Goal: Task Accomplishment & Management: Manage account settings

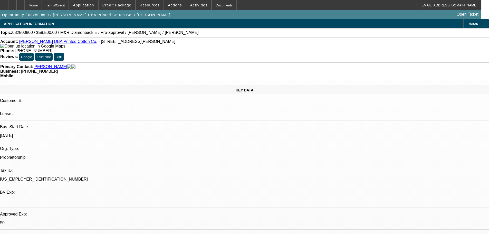
select select "0.1"
select select "2"
select select "0.1"
select select "4"
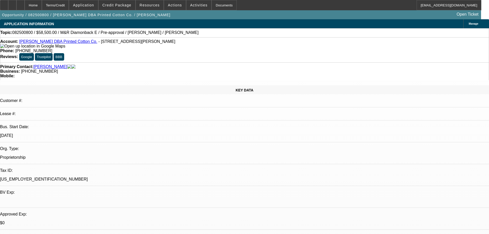
select select "0.1"
select select "2"
select select "0.1"
select select "4"
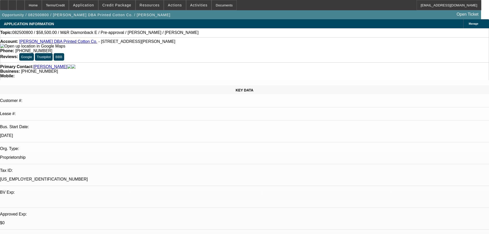
select select "0.1"
select select "2"
select select "0.1"
select select "4"
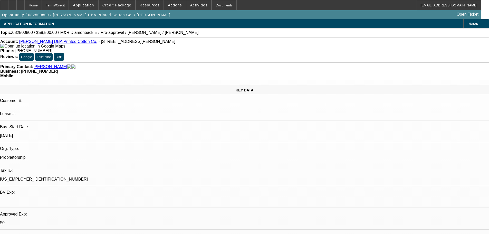
click at [172, 12] on div "Opportunity / 082500800 / Evelyn Creel DBA Printed Cotton Co. / Creel, Evelyn O…" at bounding box center [240, 14] width 481 height 9
click at [171, 7] on span at bounding box center [175, 5] width 22 height 12
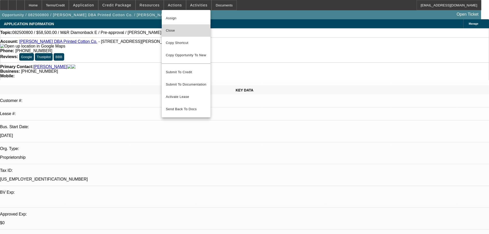
click at [170, 32] on span "Close" at bounding box center [186, 30] width 41 height 6
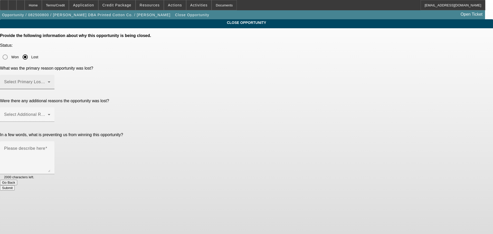
click at [50, 75] on div "Select Primary Lost Reason" at bounding box center [27, 82] width 46 height 14
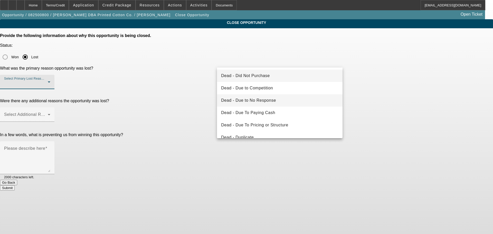
click at [274, 101] on span "Dead - Due to No Response" at bounding box center [248, 100] width 55 height 6
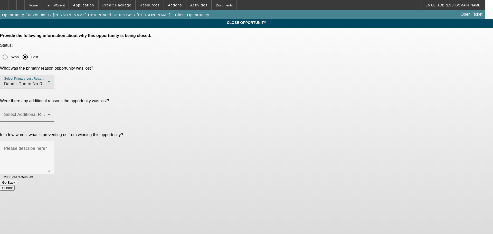
click at [48, 113] on span at bounding box center [26, 116] width 44 height 6
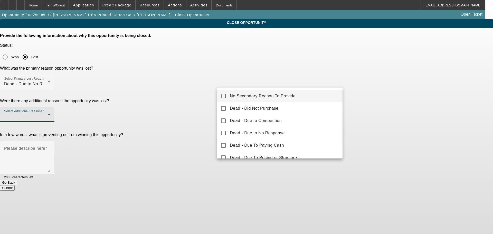
click at [274, 94] on span "No Secondary Reason To Provide" at bounding box center [263, 96] width 66 height 6
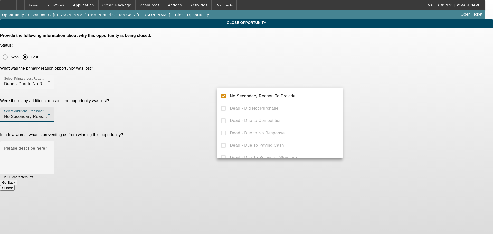
click at [212, 123] on div at bounding box center [246, 117] width 493 height 234
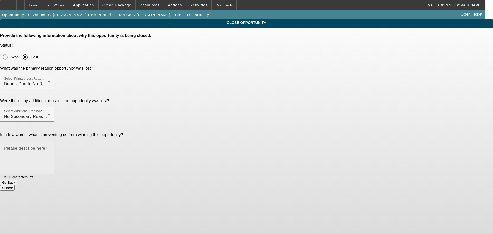
click at [50, 147] on textarea "Please describe here" at bounding box center [27, 159] width 46 height 25
type textarea "*"
click at [15, 185] on button "Submit" at bounding box center [7, 187] width 15 height 5
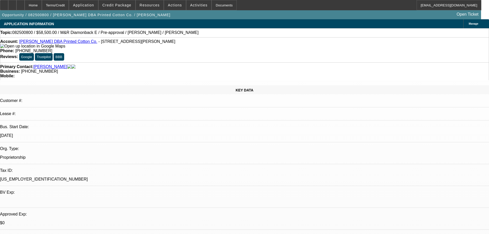
select select "0.1"
select select "2"
select select "0.1"
select select "4"
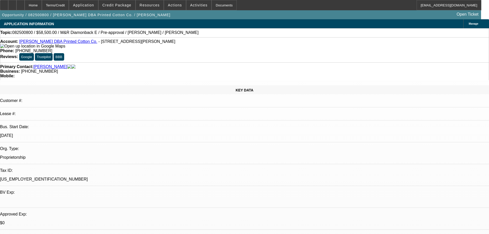
select select "0.1"
select select "2"
select select "0.1"
select select "4"
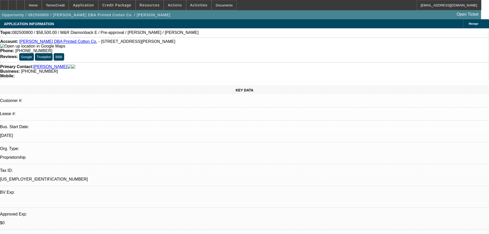
select select "0.1"
select select "2"
select select "0.1"
select select "4"
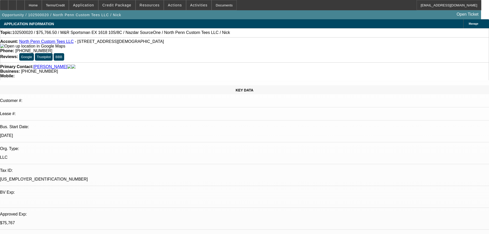
select select "0.1"
select select "2"
select select "0.1"
select select "4"
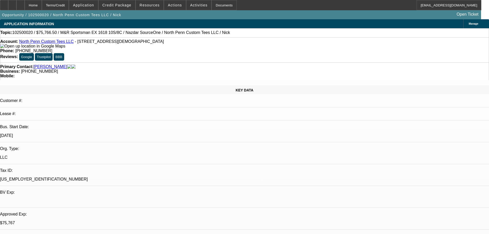
select select "0"
select select "0.1"
select select "4"
select select "0"
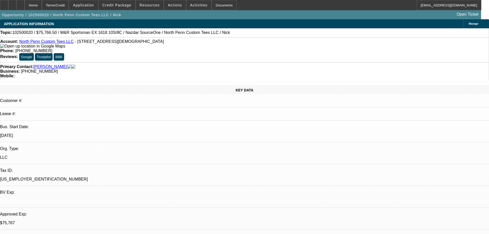
select select "0"
select select "0.1"
select select "4"
drag, startPoint x: 469, startPoint y: 34, endPoint x: 463, endPoint y: 30, distance: 7.9
